Goal: Task Accomplishment & Management: Manage account settings

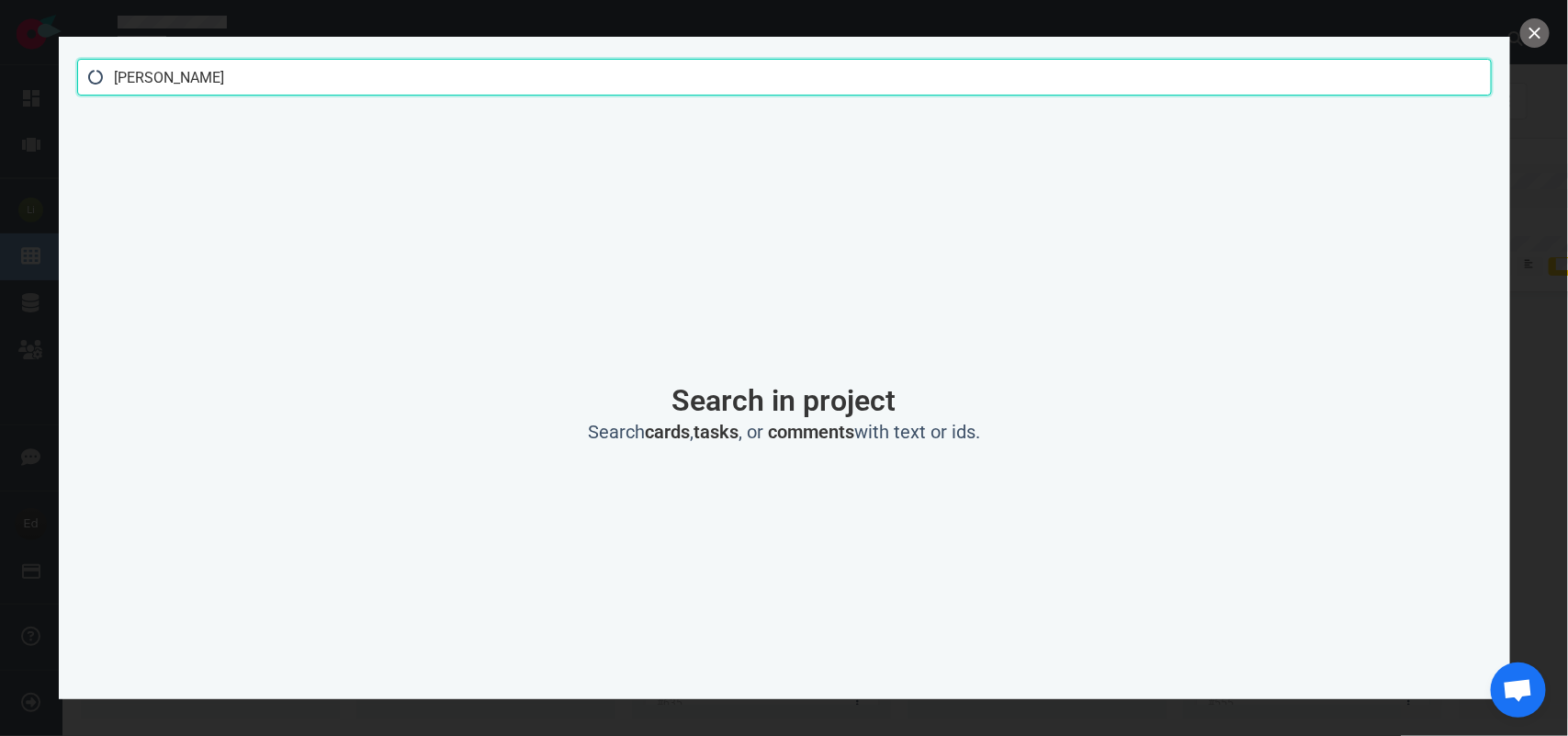
click at [176, 81] on input "[PERSON_NAME]" at bounding box center [784, 77] width 1415 height 37
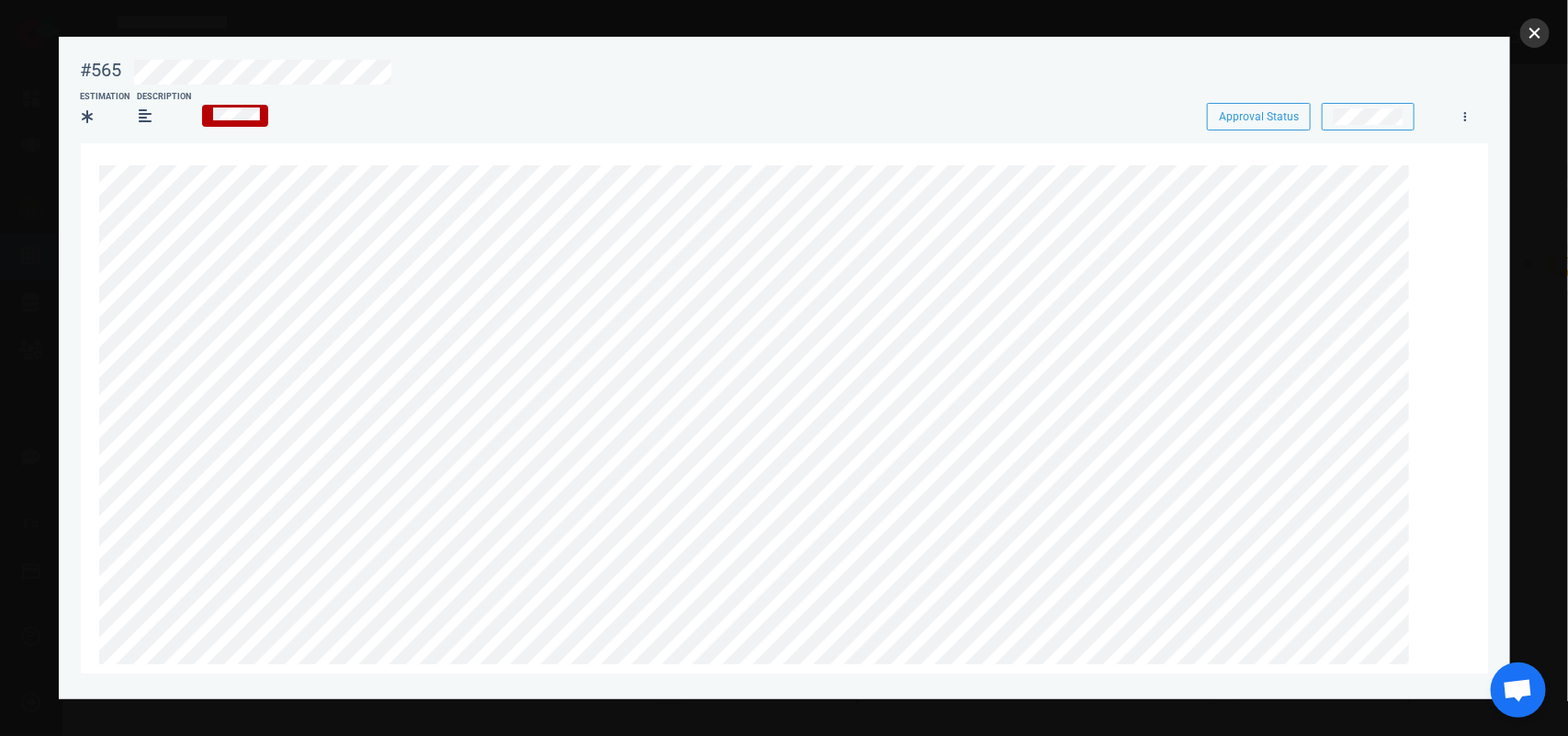
click at [1527, 42] on button "close" at bounding box center [1535, 32] width 29 height 29
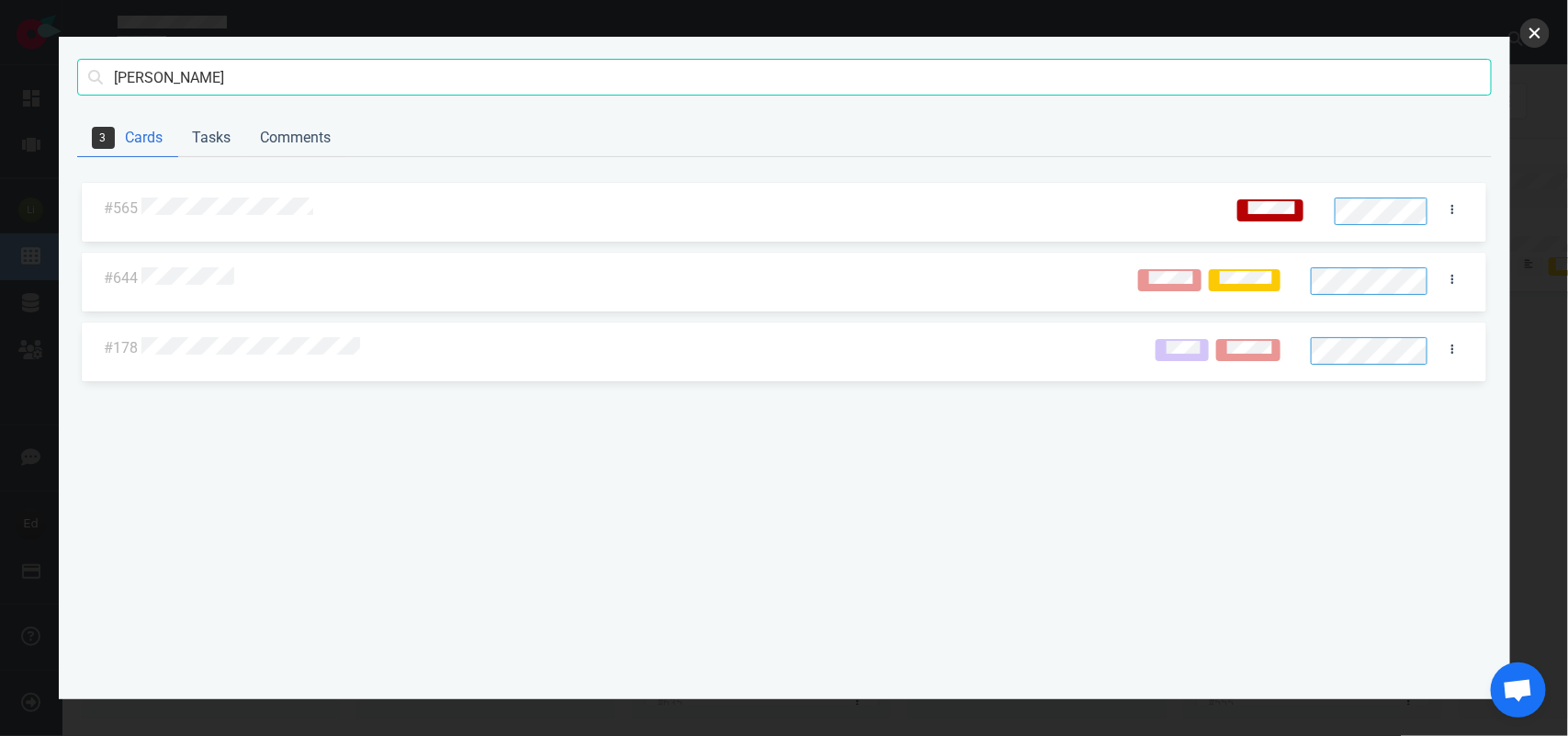
click at [1533, 38] on button "close" at bounding box center [1535, 32] width 29 height 29
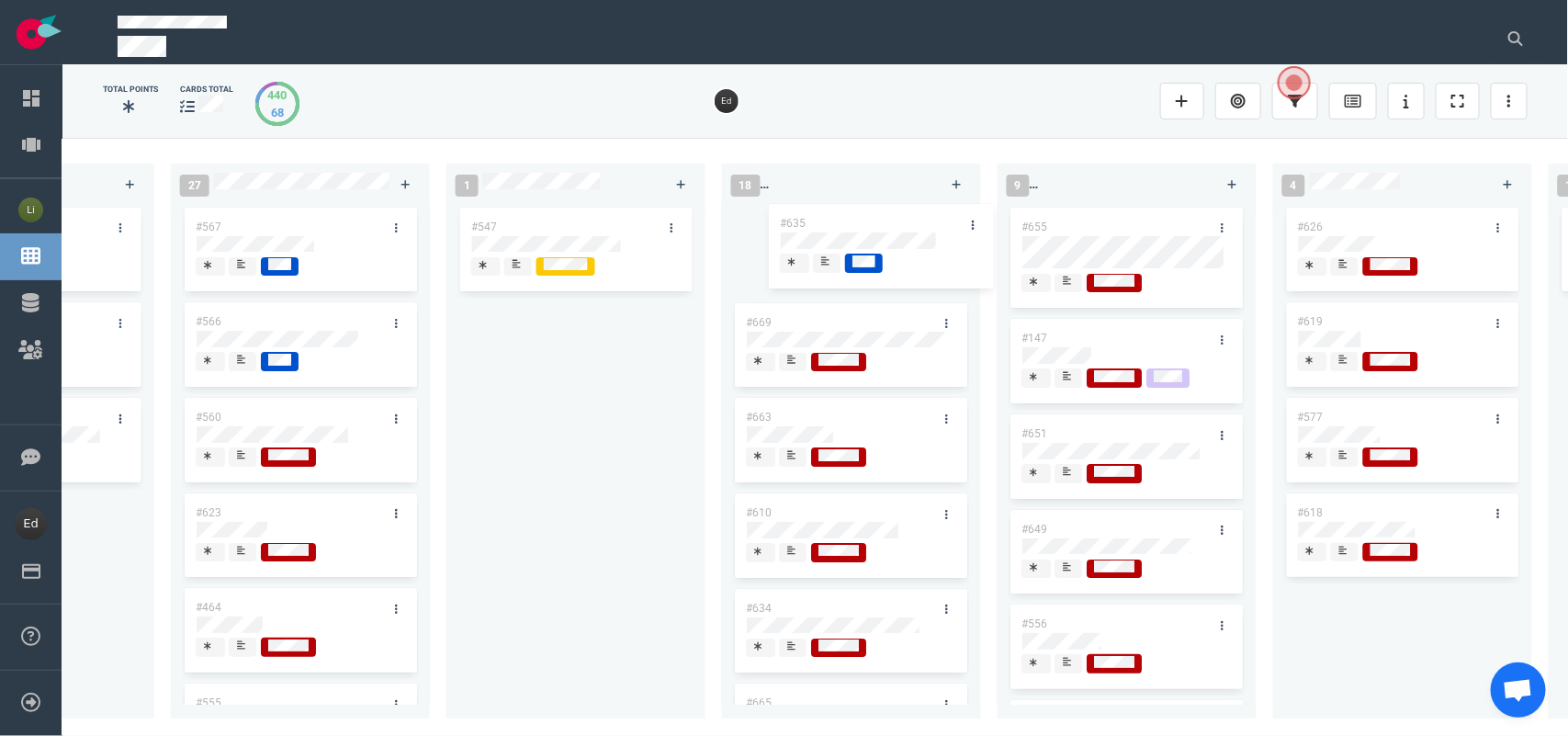
drag, startPoint x: 727, startPoint y: 350, endPoint x: 850, endPoint y: 213, distance: 184.1
click at [850, 213] on div "0 3 #667 #666 #653 14 #668 #661 #656 #641 #639 #635 #608 #611 #602 #603 #548 #6…" at bounding box center [815, 436] width 1506 height 597
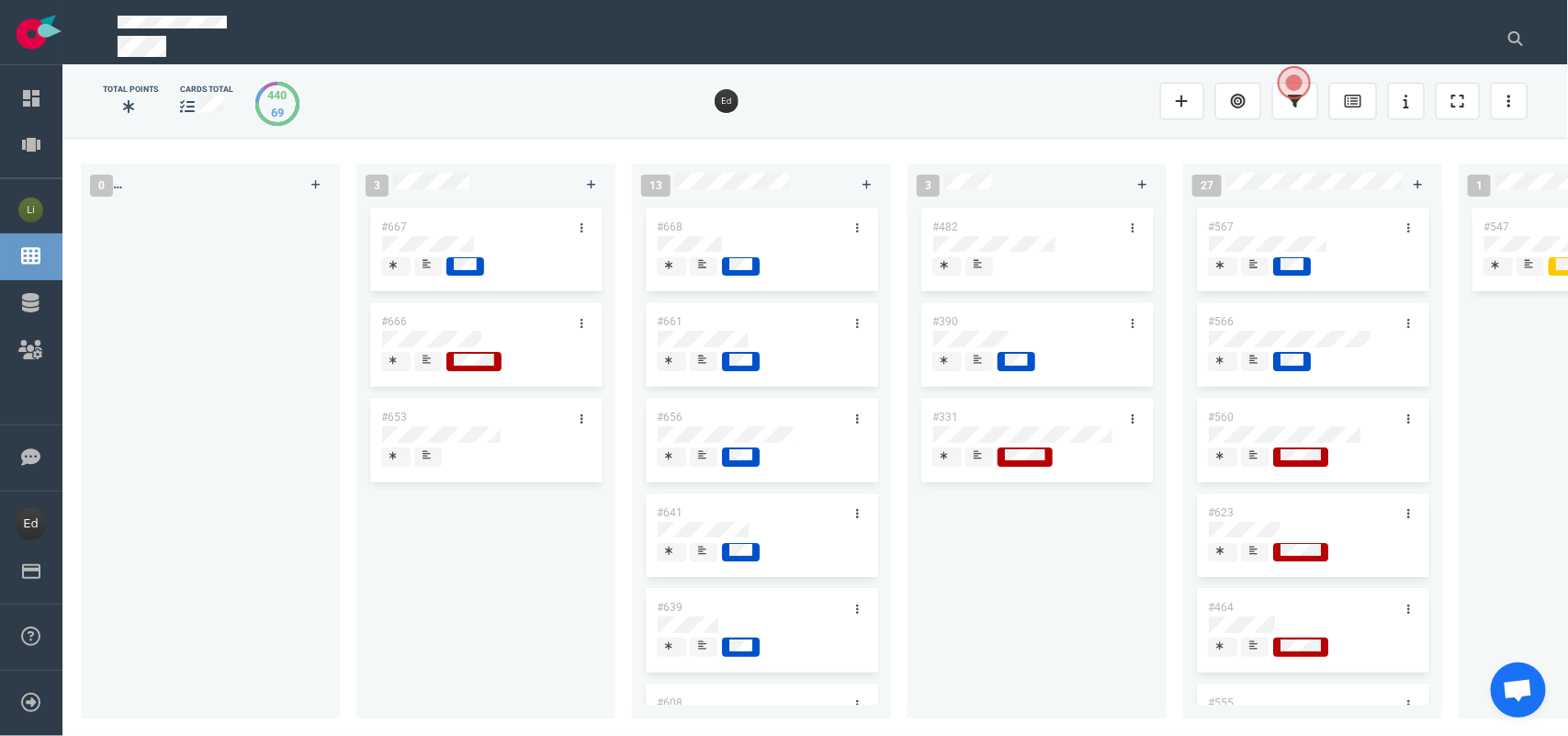
click at [422, 267] on div at bounding box center [428, 266] width 13 height 19
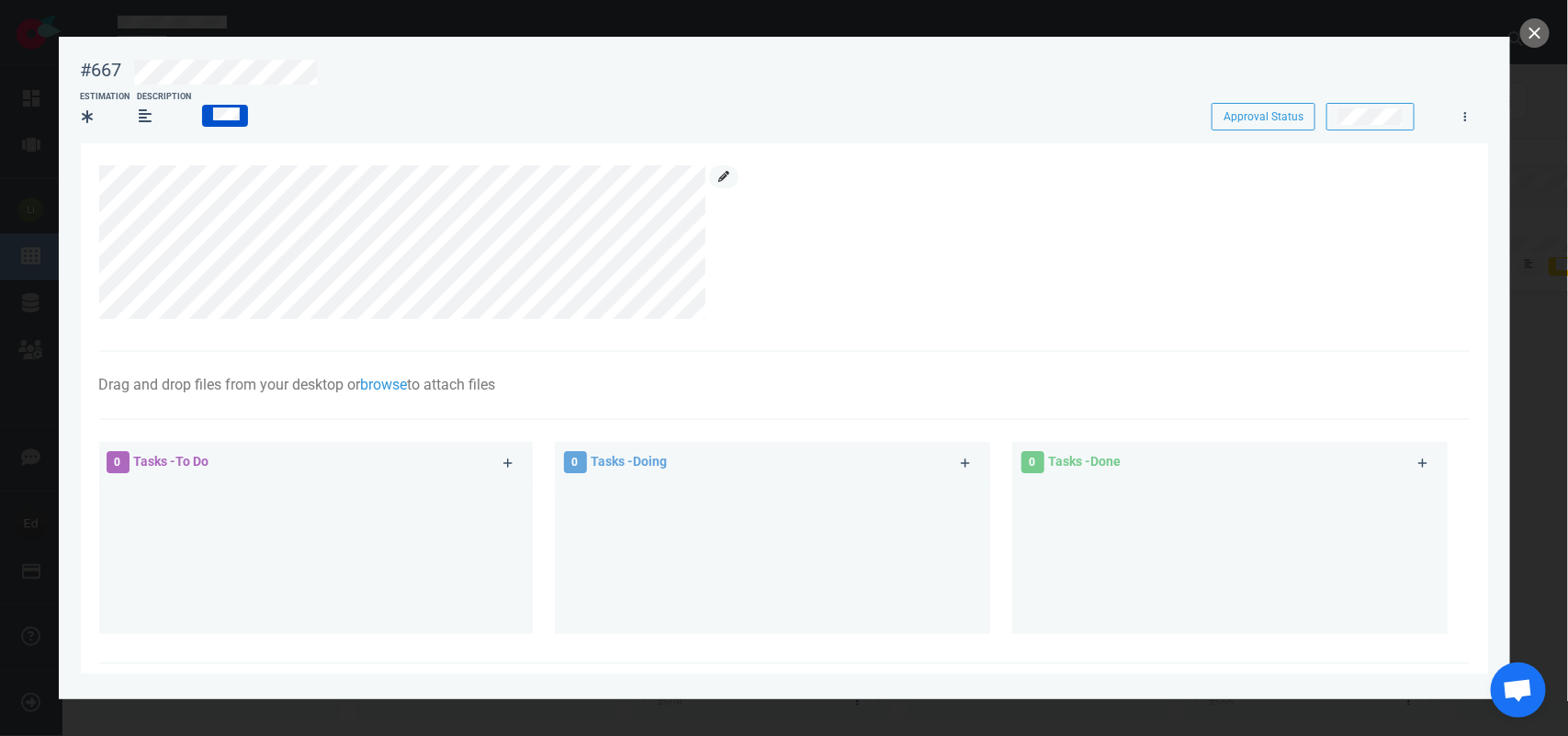
click at [732, 176] on link at bounding box center [723, 176] width 29 height 23
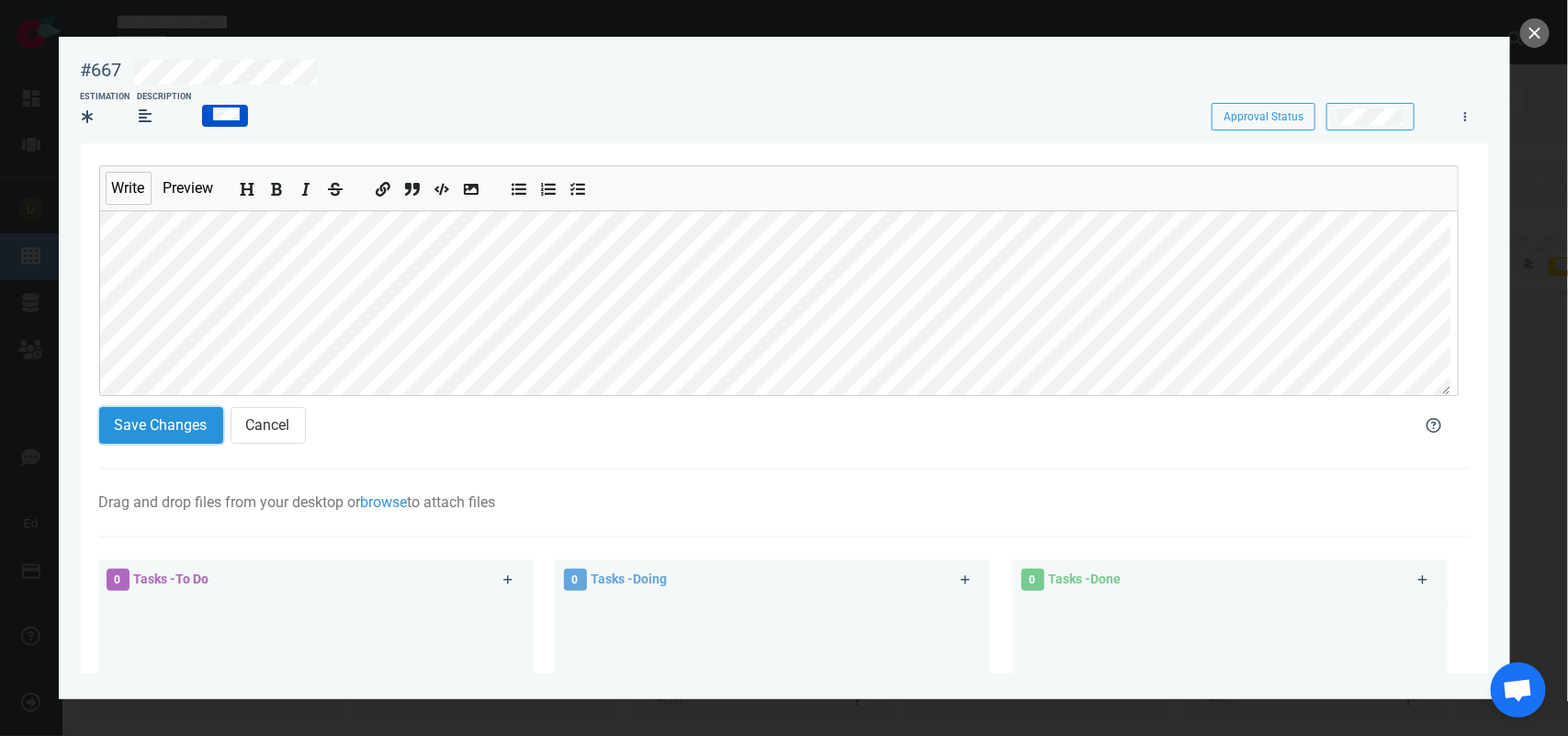
click at [162, 423] on button "Save Changes" at bounding box center [161, 425] width 124 height 37
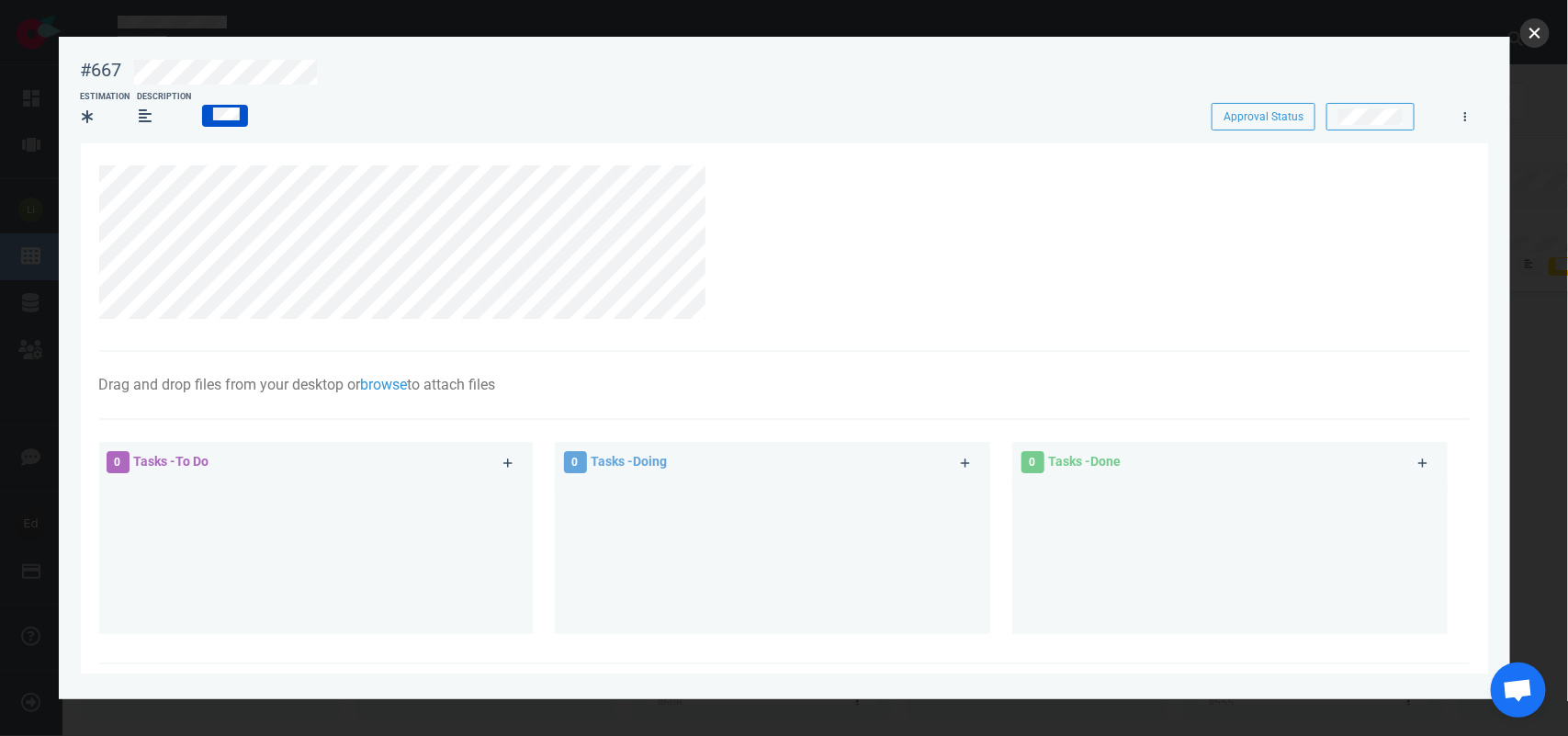
click at [1546, 34] on button "close" at bounding box center [1535, 32] width 29 height 29
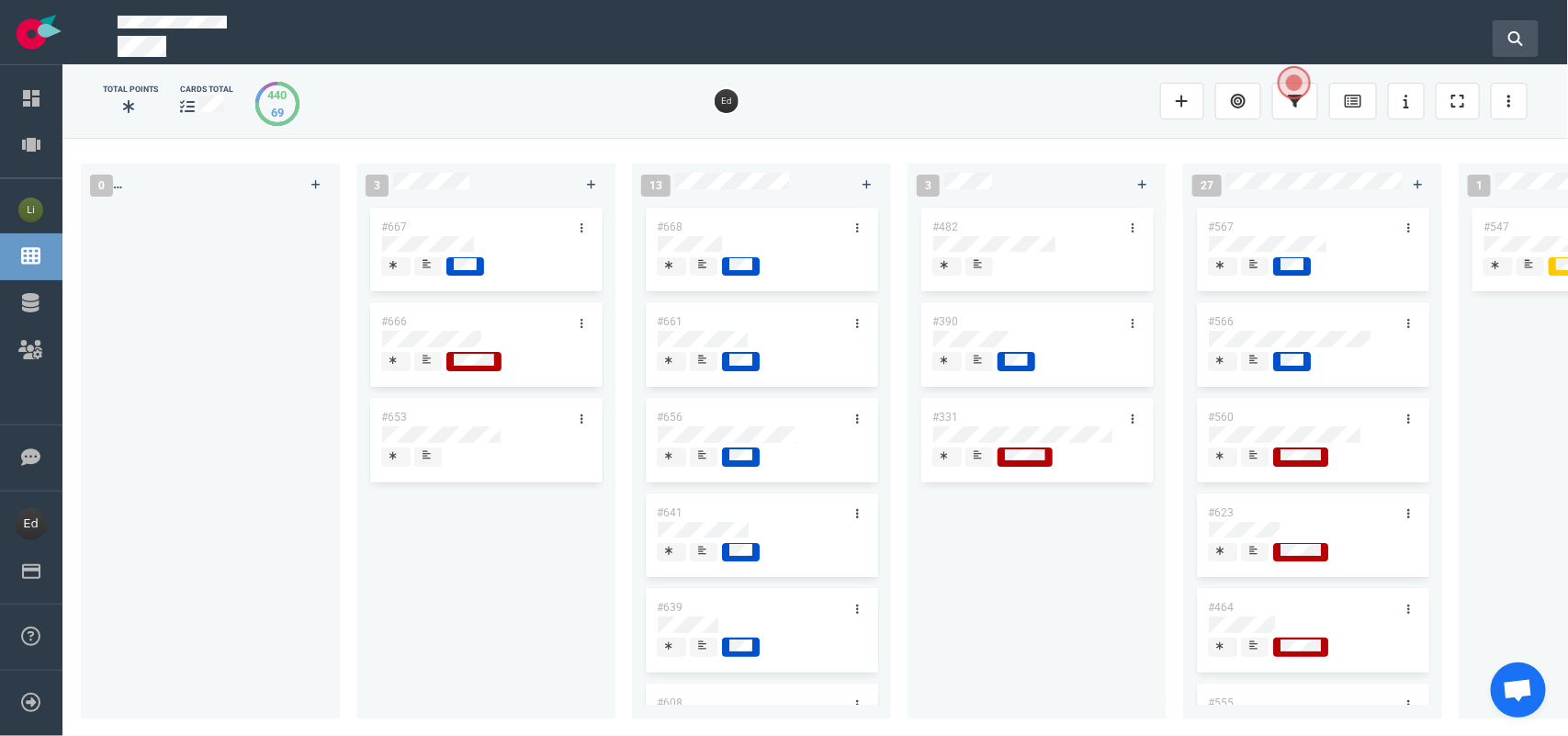
click at [1496, 32] on button at bounding box center [1516, 38] width 46 height 37
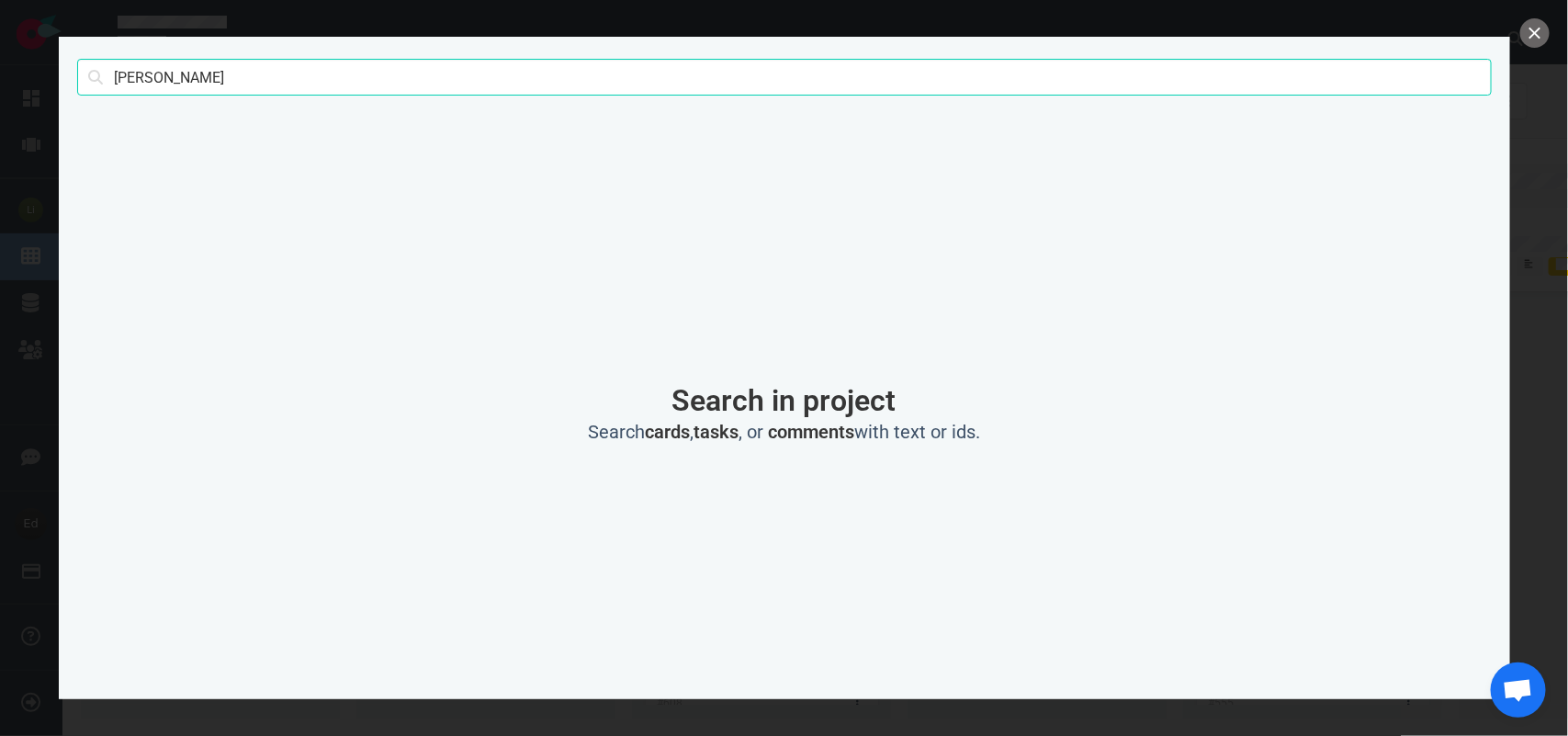
click at [145, 80] on input "[PERSON_NAME]" at bounding box center [784, 77] width 1415 height 37
click button "Search" at bounding box center [0, 0] width 0 height 0
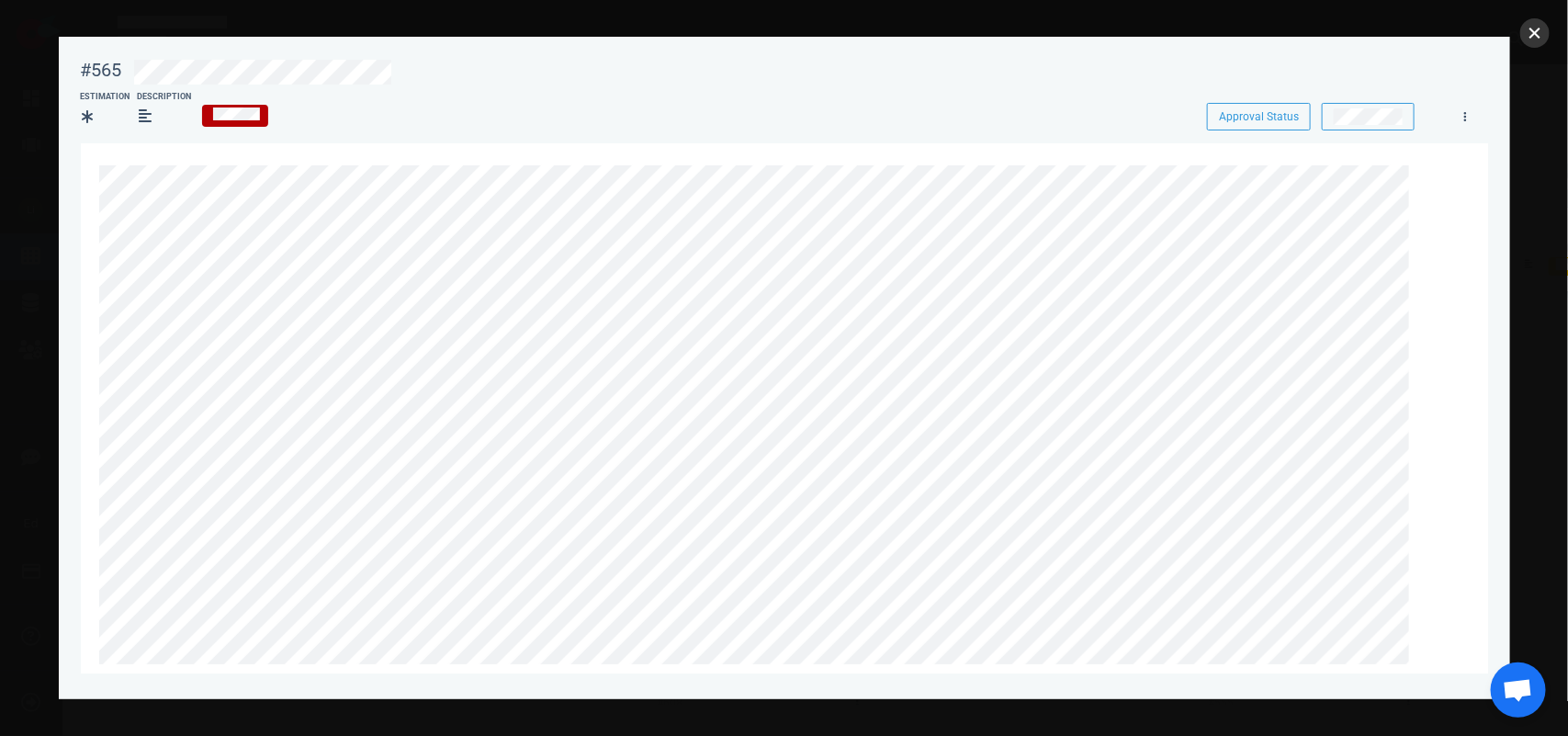
click at [1525, 38] on button "close" at bounding box center [1535, 32] width 29 height 29
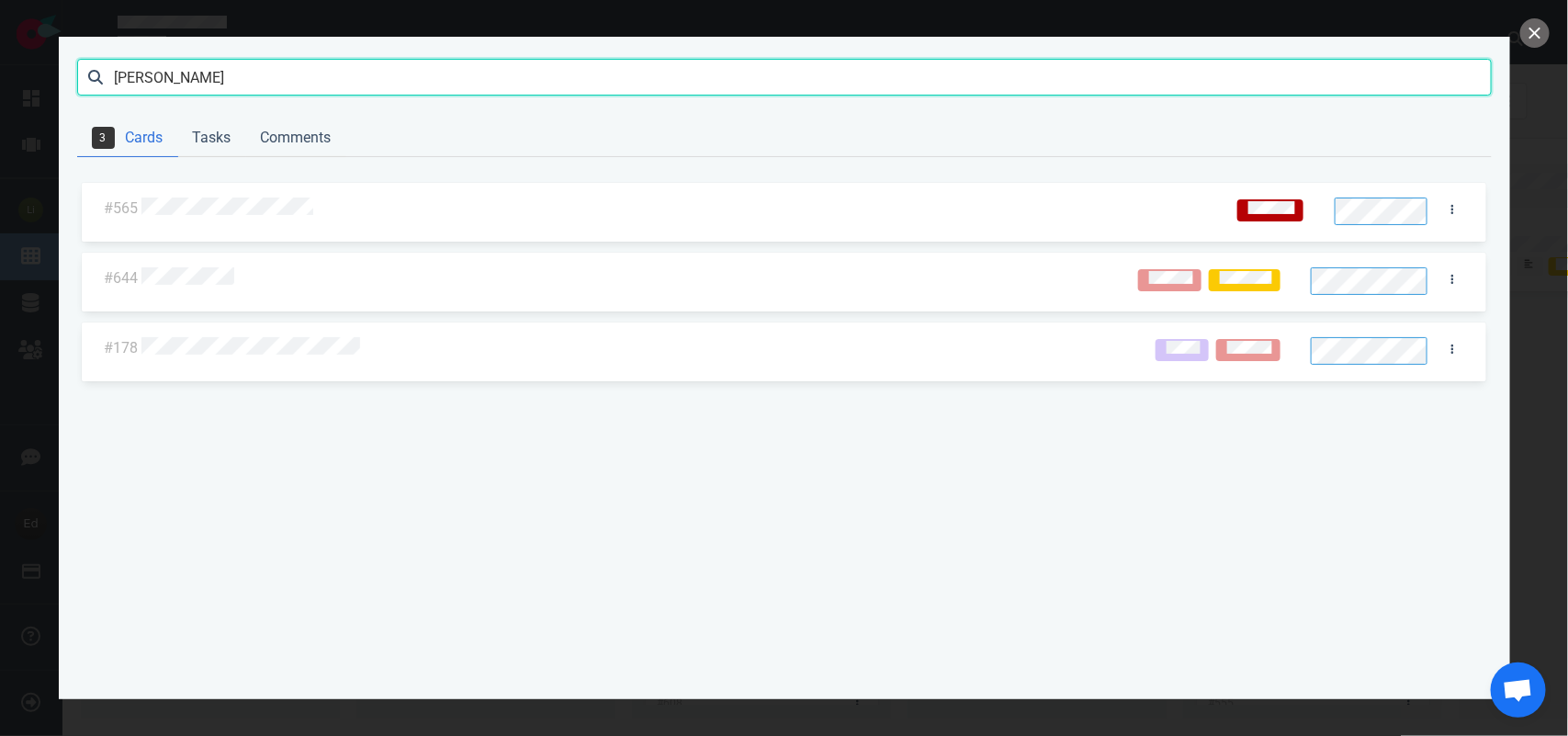
click at [136, 76] on input "[PERSON_NAME]" at bounding box center [784, 77] width 1415 height 37
type input "montechiarello"
click button "Search" at bounding box center [0, 0] width 0 height 0
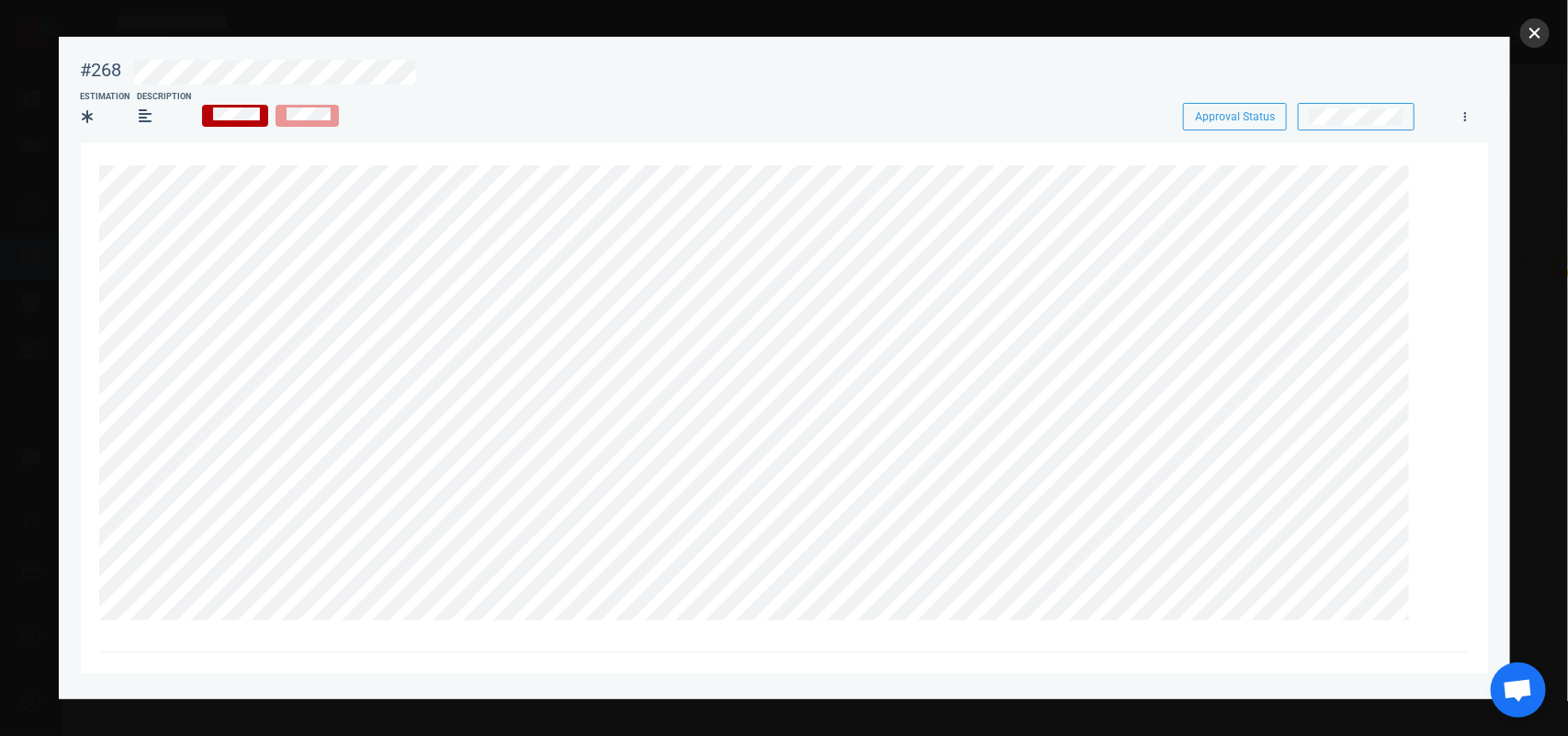
click at [1534, 33] on button "close" at bounding box center [1535, 32] width 29 height 29
